Goal: Task Accomplishment & Management: Complete application form

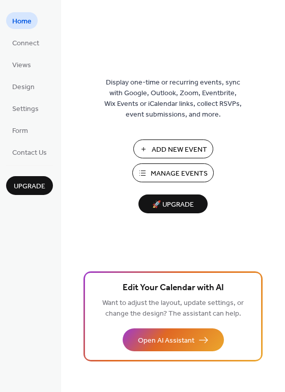
click at [171, 153] on span "Add New Event" at bounding box center [179, 150] width 55 height 11
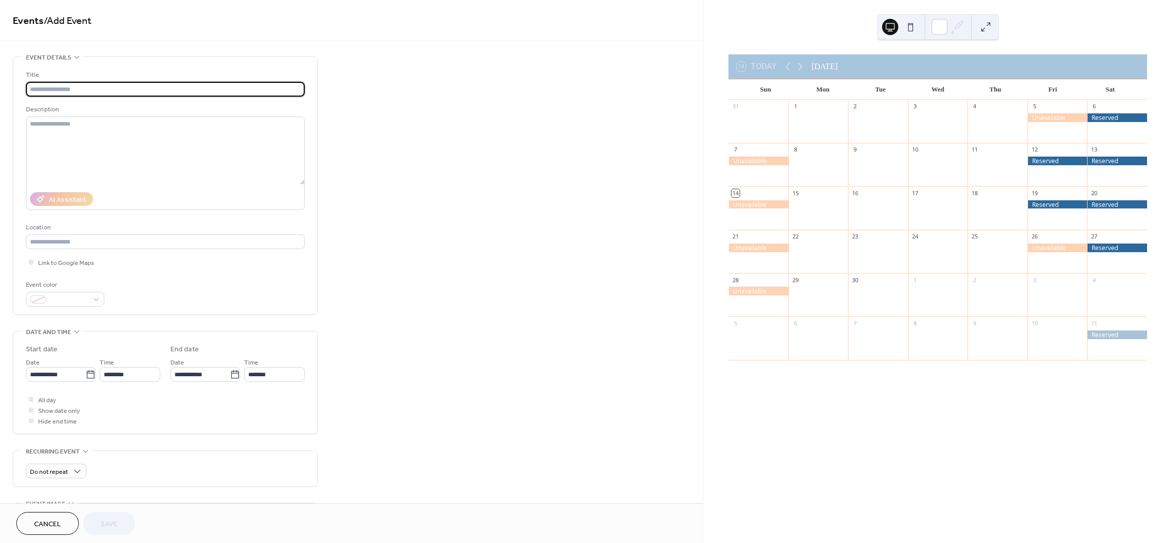
click at [77, 88] on input "text" at bounding box center [165, 89] width 279 height 15
type input "********"
click at [88, 303] on div at bounding box center [65, 299] width 78 height 15
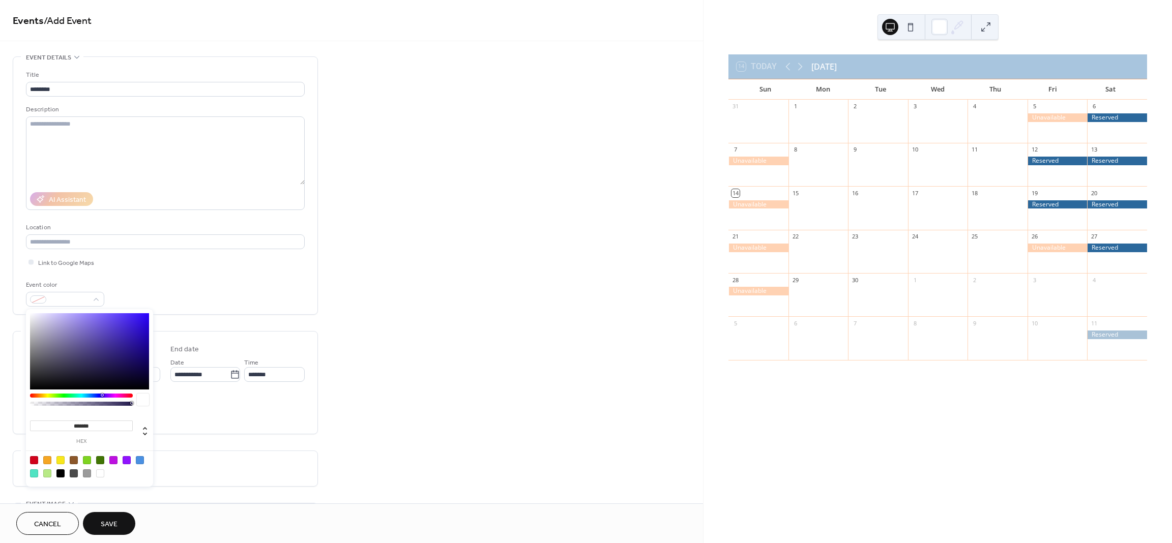
click at [145, 290] on div "Event color" at bounding box center [165, 293] width 279 height 27
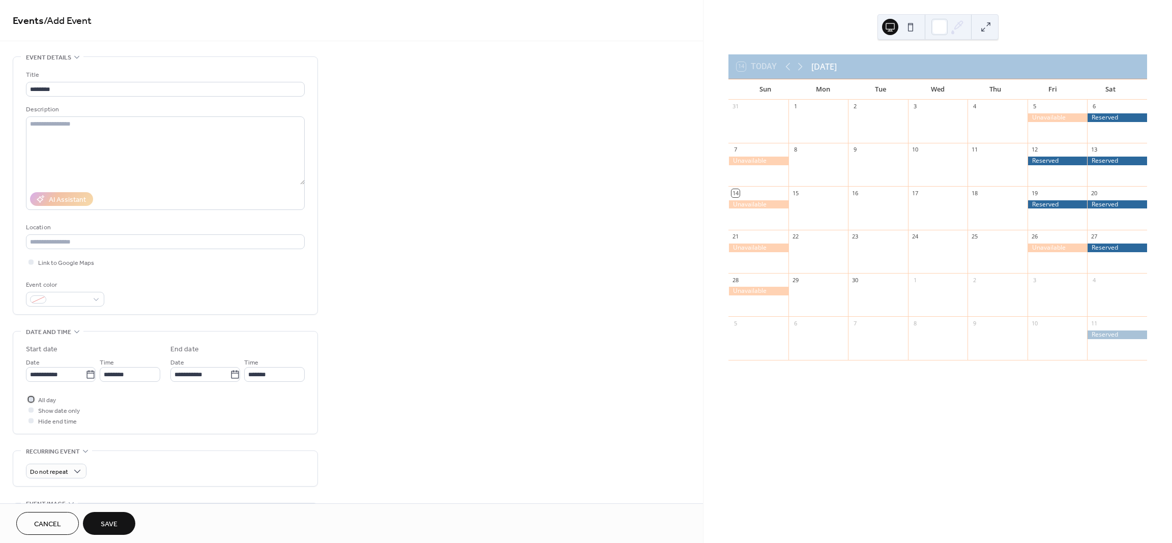
click at [44, 400] on span "All day" at bounding box center [47, 400] width 18 height 11
click at [87, 374] on icon at bounding box center [91, 374] width 8 height 8
click at [84, 374] on input "**********" at bounding box center [56, 374] width 60 height 15
click at [138, 399] on span "›" at bounding box center [141, 399] width 15 height 20
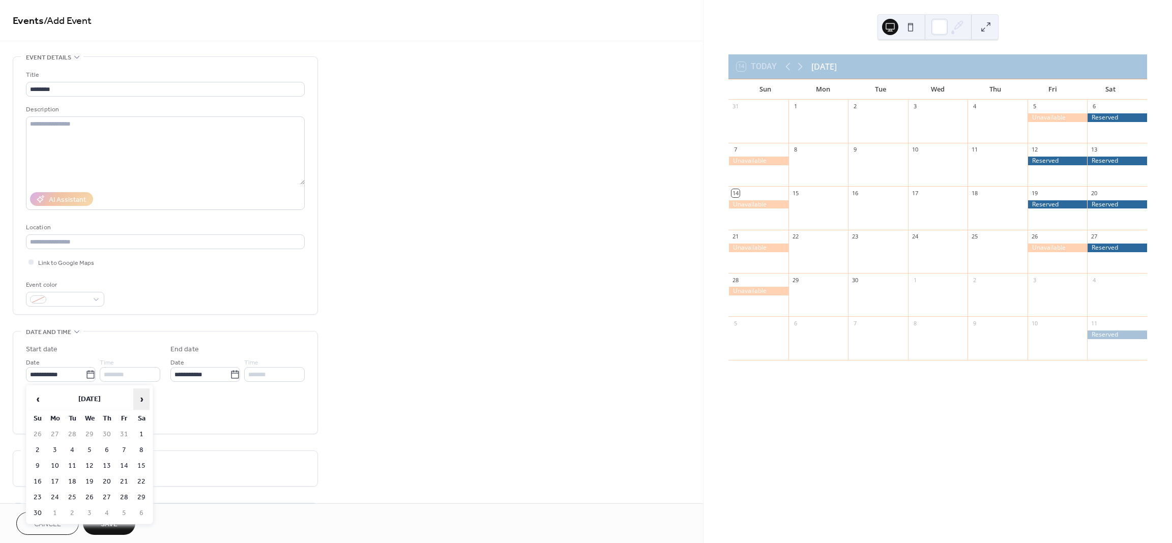
click at [138, 399] on span "›" at bounding box center [141, 399] width 15 height 20
click at [138, 398] on span "›" at bounding box center [141, 399] width 15 height 20
click at [139, 398] on span "›" at bounding box center [141, 399] width 15 height 20
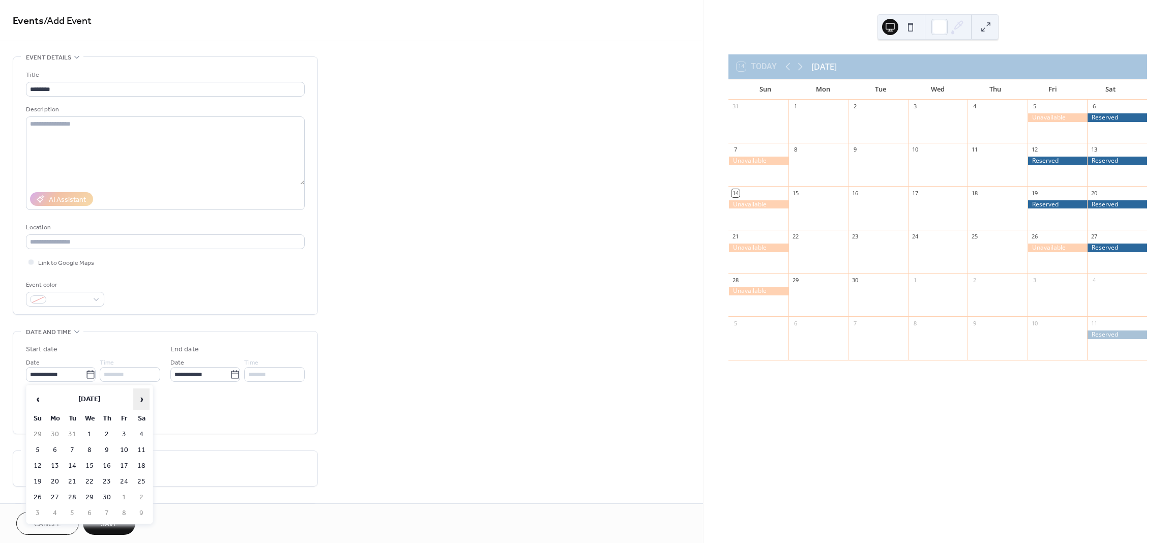
click at [139, 398] on span "›" at bounding box center [141, 399] width 15 height 20
click at [140, 398] on span "›" at bounding box center [141, 399] width 15 height 20
click at [126, 468] on td "14" at bounding box center [124, 466] width 16 height 15
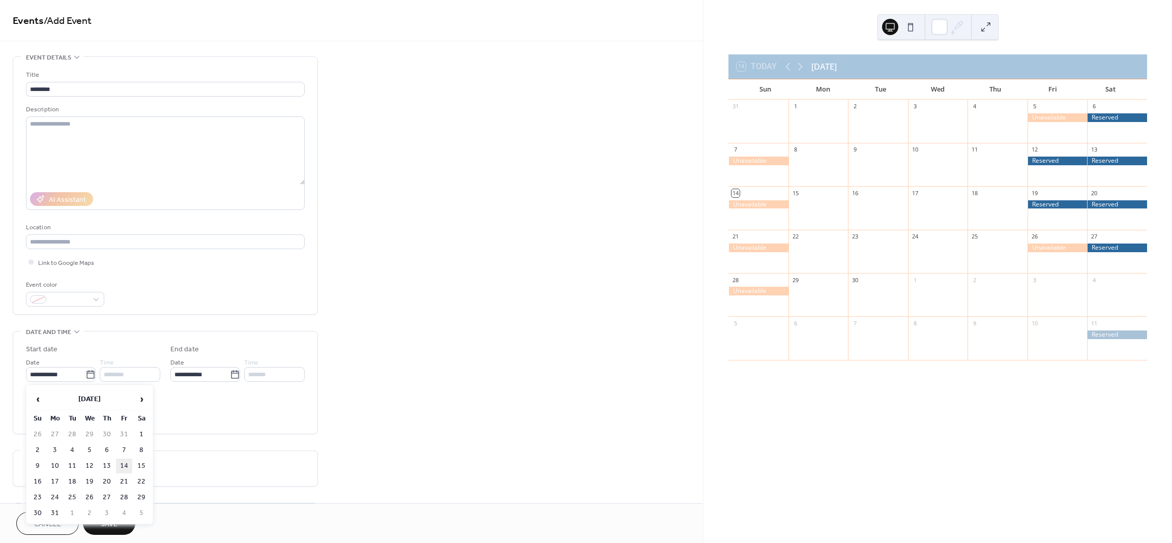
type input "**********"
click at [108, 522] on span "Save" at bounding box center [109, 525] width 17 height 11
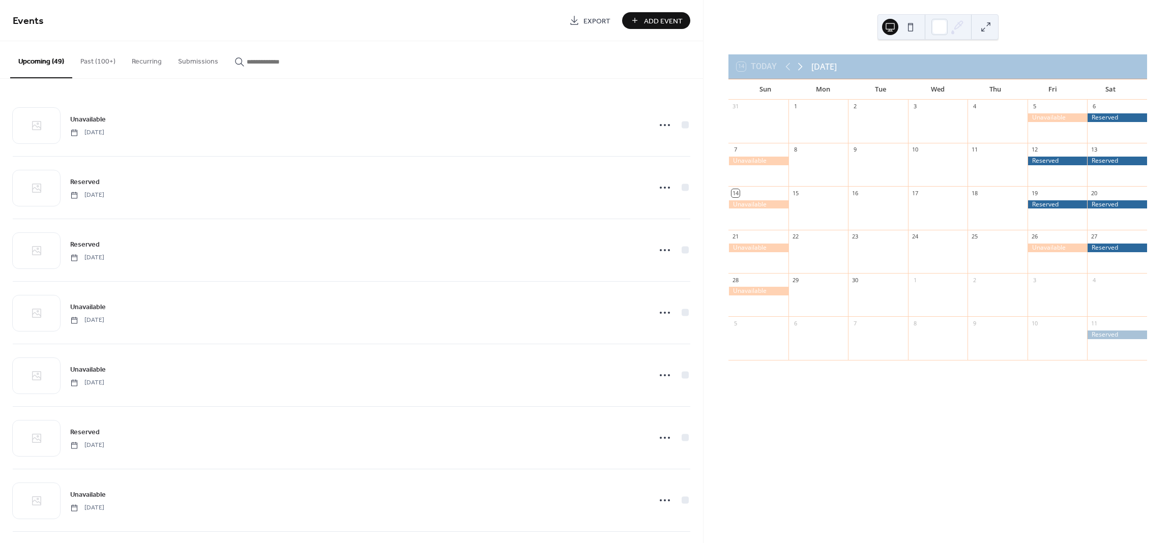
click at [802, 68] on icon at bounding box center [800, 67] width 12 height 12
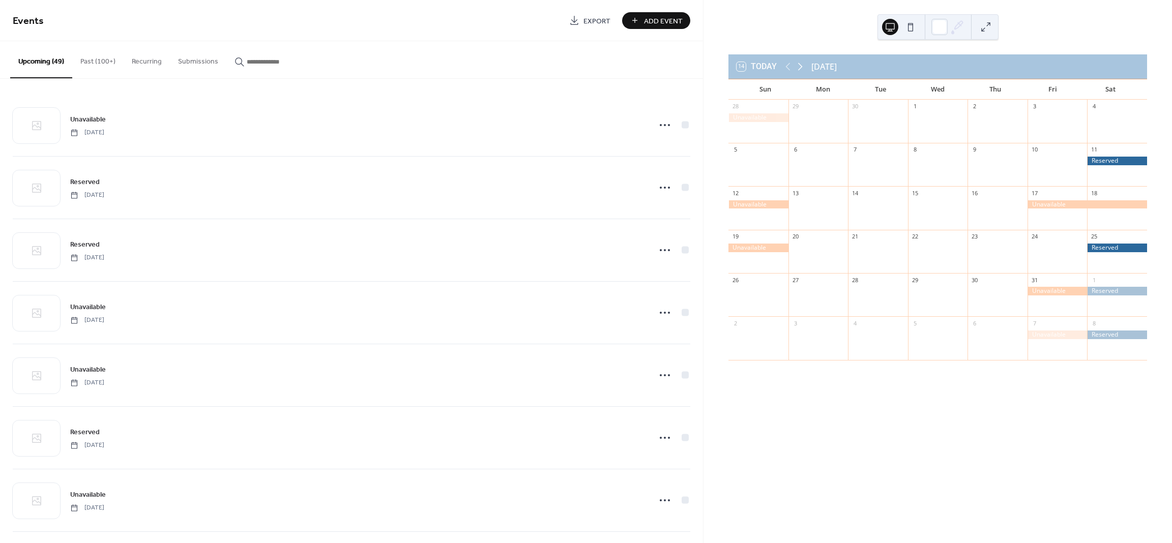
click at [802, 68] on icon at bounding box center [800, 67] width 12 height 12
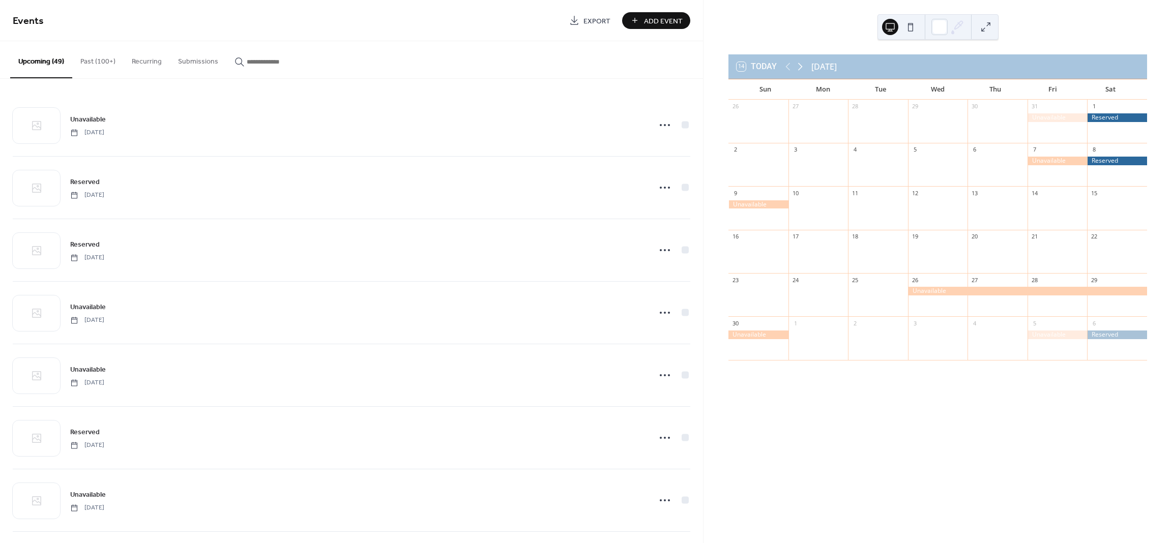
click at [802, 68] on icon at bounding box center [800, 67] width 12 height 12
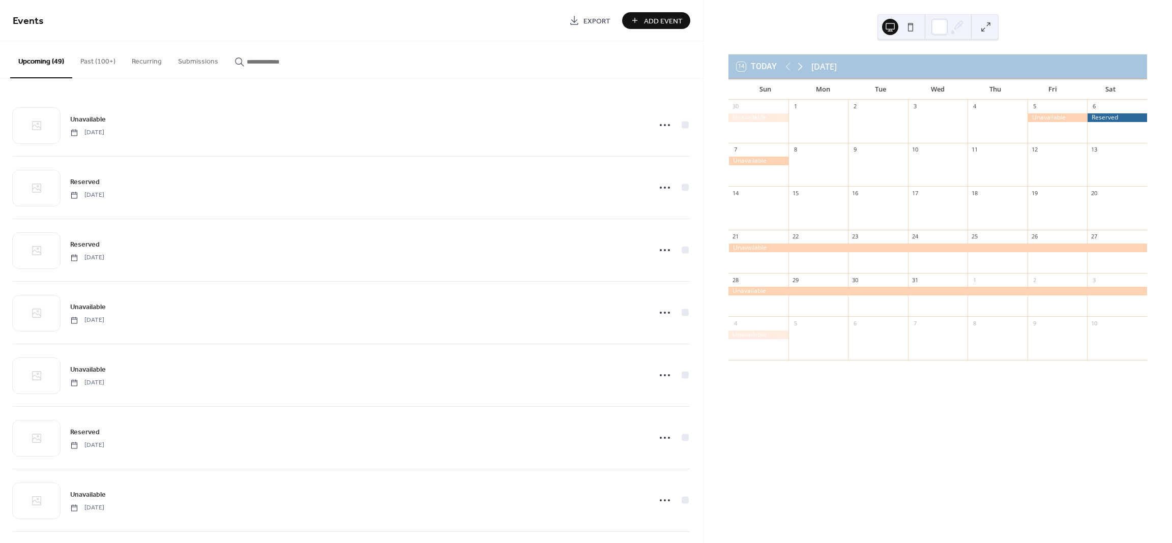
click at [802, 68] on icon at bounding box center [800, 67] width 12 height 12
click at [802, 69] on icon at bounding box center [800, 67] width 12 height 12
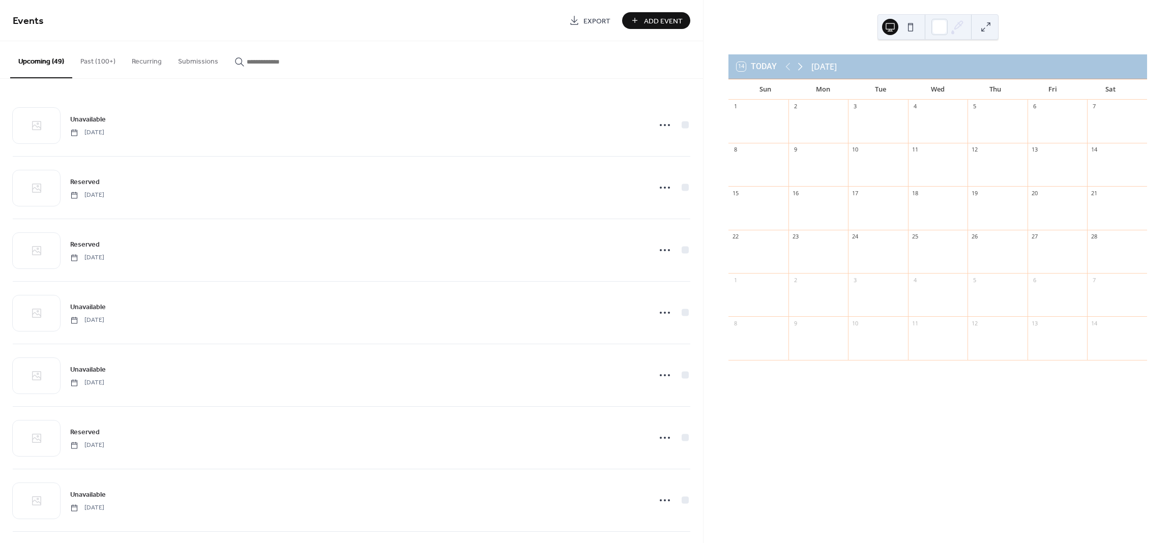
click at [802, 69] on icon at bounding box center [800, 67] width 12 height 12
click at [802, 70] on icon at bounding box center [800, 67] width 12 height 12
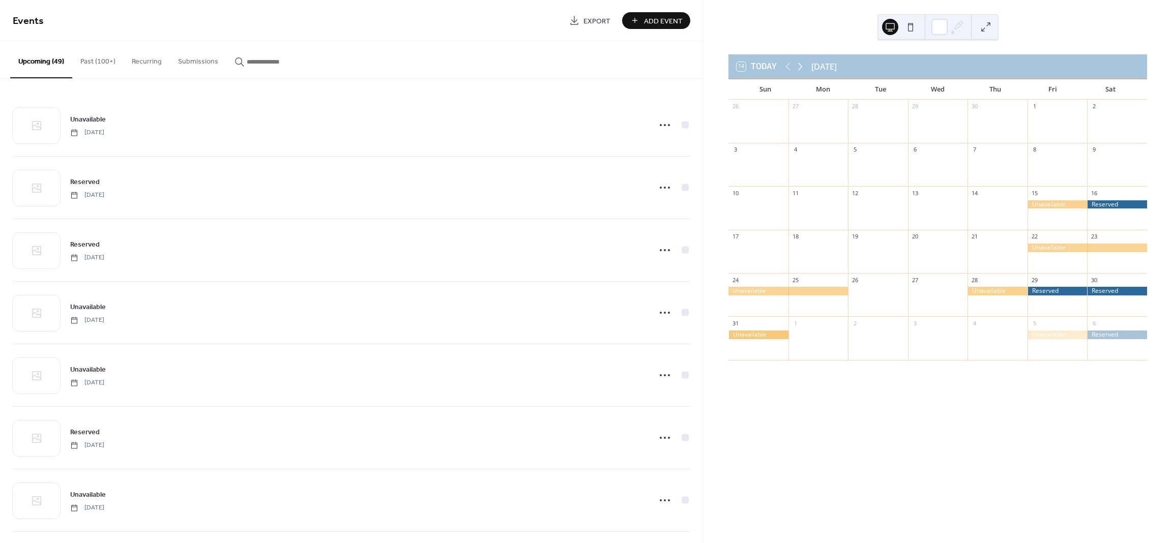
click at [802, 70] on icon at bounding box center [800, 67] width 12 height 12
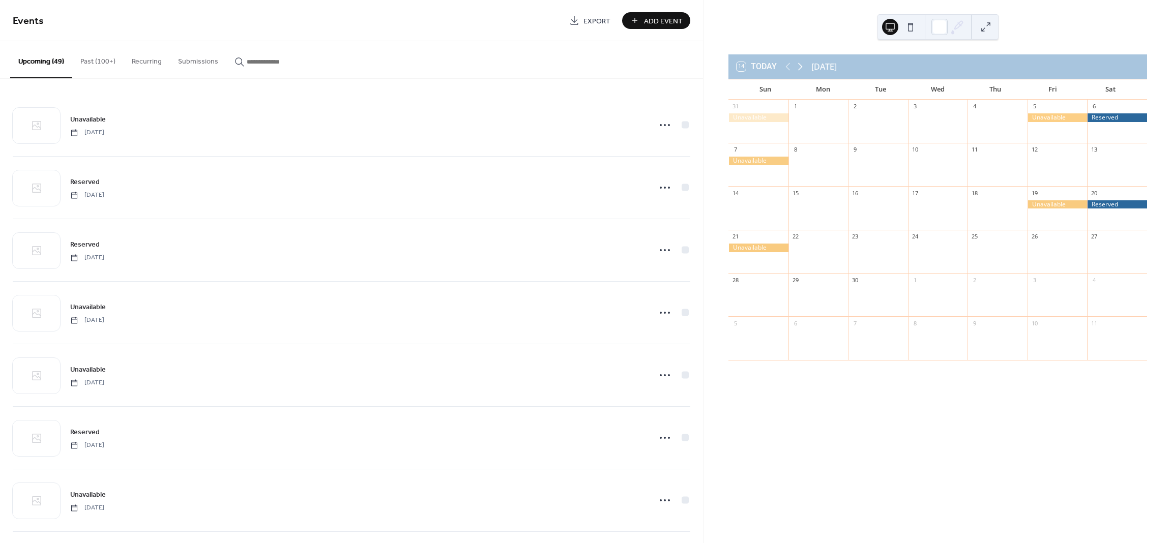
click at [802, 70] on icon at bounding box center [800, 67] width 12 height 12
